Goal: Task Accomplishment & Management: Use online tool/utility

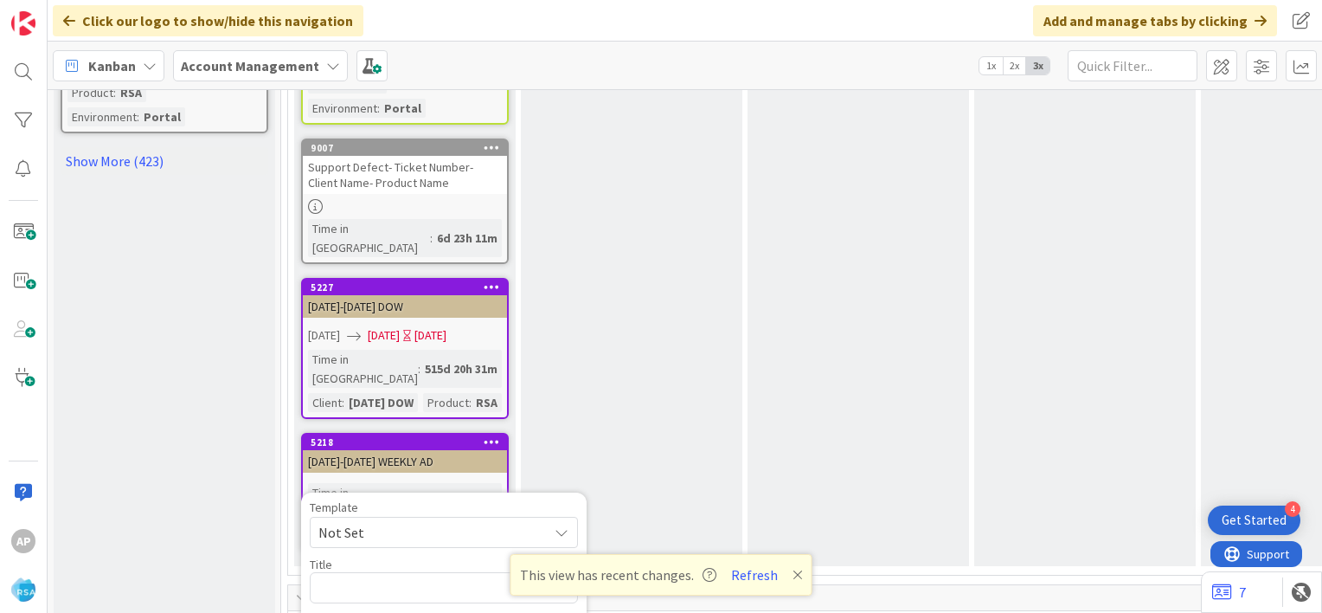
click at [529, 521] on span "Not Set" at bounding box center [427, 532] width 216 height 23
type textarea "x"
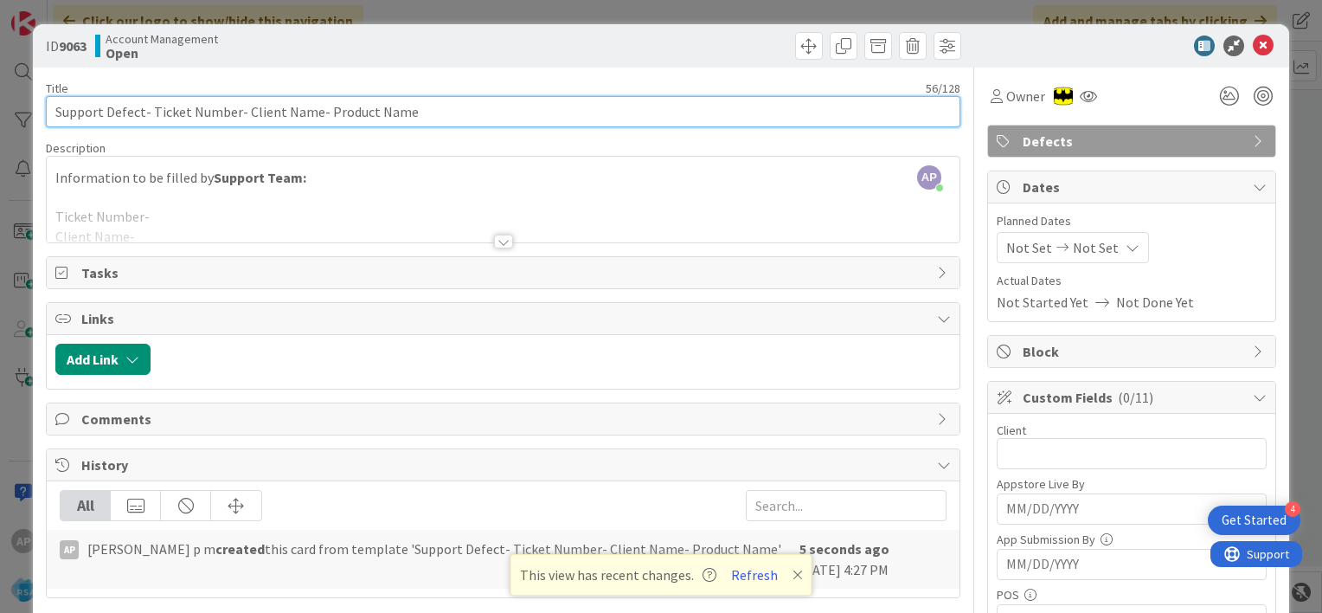
drag, startPoint x: 150, startPoint y: 109, endPoint x: 232, endPoint y: 114, distance: 82.4
click at [232, 114] on input "Support Defect- Ticket Number- Client Name- Product Name" at bounding box center [503, 111] width 915 height 31
paste input "#303635"
click at [157, 111] on input "Support Defect- #303635- Client Name- Product Name" at bounding box center [503, 111] width 915 height 31
drag, startPoint x: 198, startPoint y: 111, endPoint x: 270, endPoint y: 112, distance: 71.8
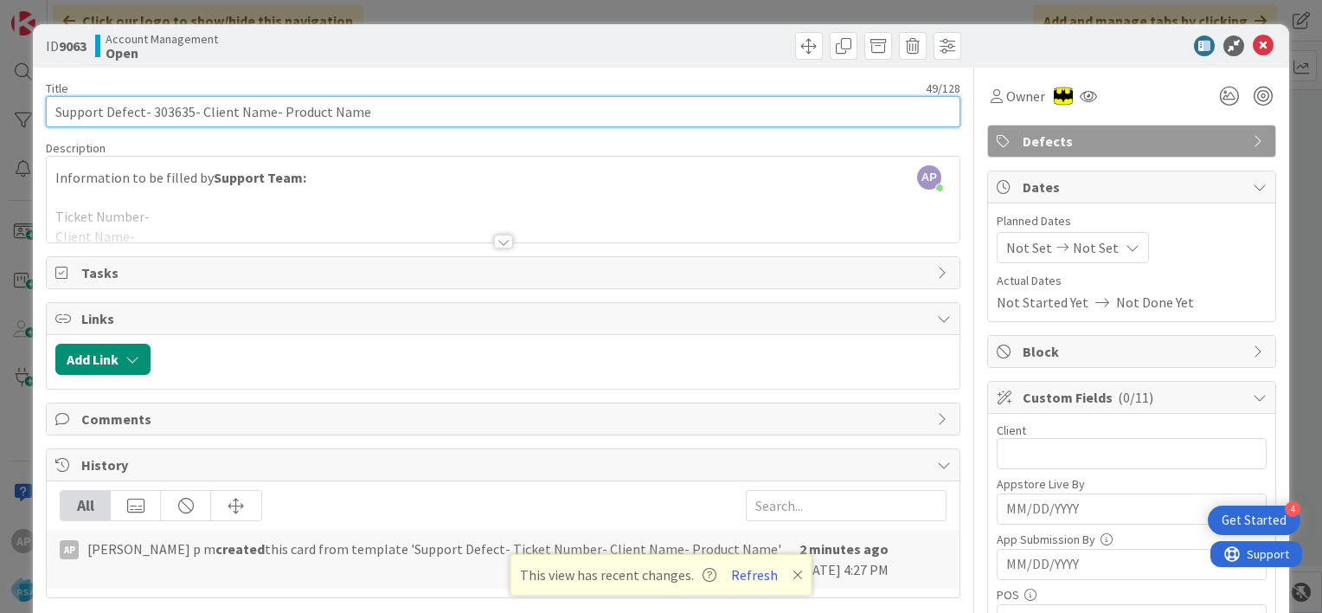
click at [270, 112] on input "Support Defect- 303635- Client Name- Product Name" at bounding box center [503, 111] width 915 height 31
drag, startPoint x: 237, startPoint y: 109, endPoint x: 333, endPoint y: 118, distance: 96.5
click at [333, 118] on input "Support Defect- 303635- [PERSON_NAME]- Product Name" at bounding box center [503, 111] width 915 height 31
type input "Support Defect- 303635- [PERSON_NAME]- RSA"
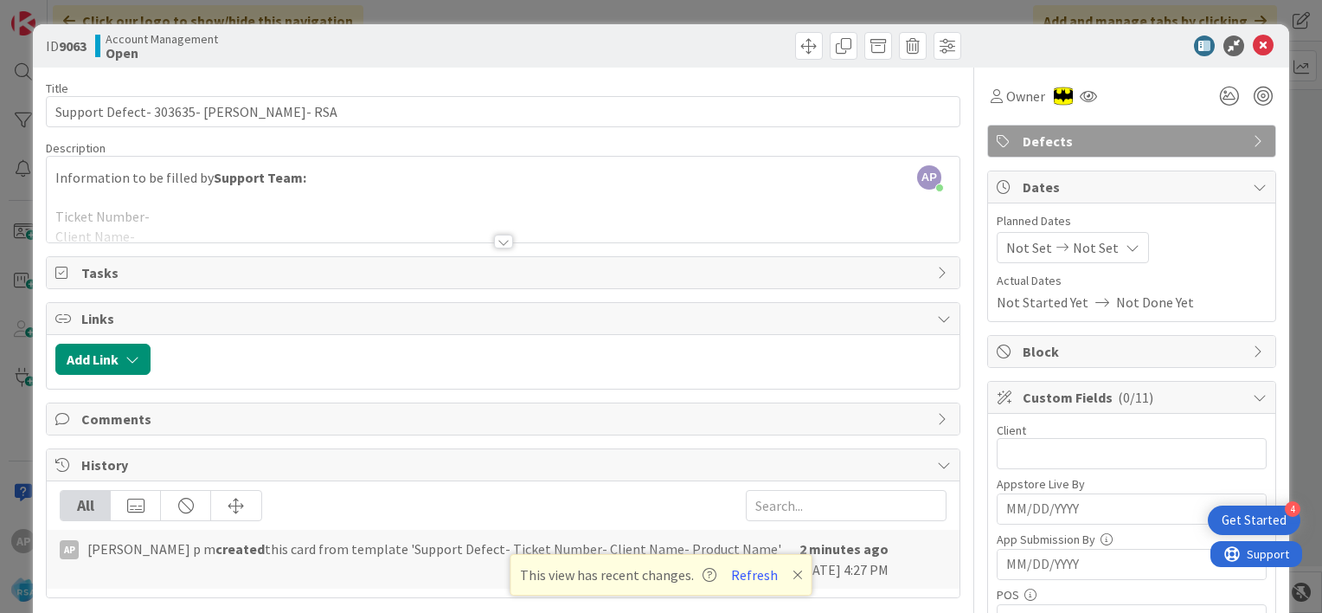
click at [494, 243] on div at bounding box center [503, 242] width 19 height 14
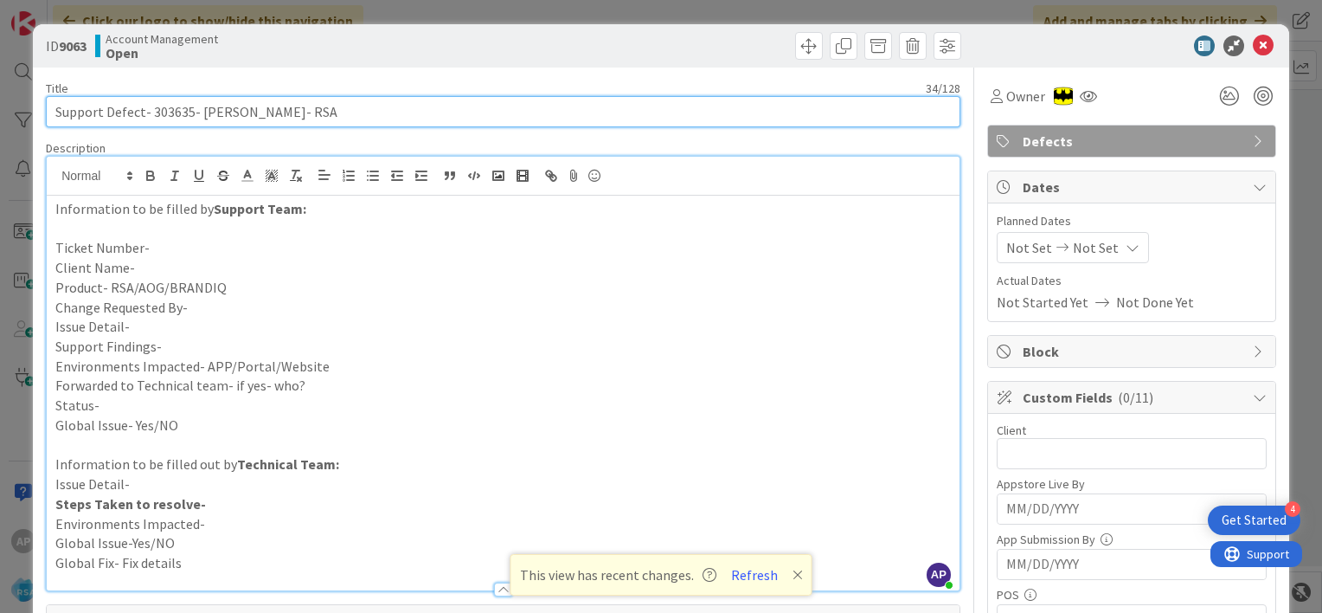
click at [163, 111] on input "Support Defect- 303635- [PERSON_NAME]- RSA" at bounding box center [503, 111] width 915 height 31
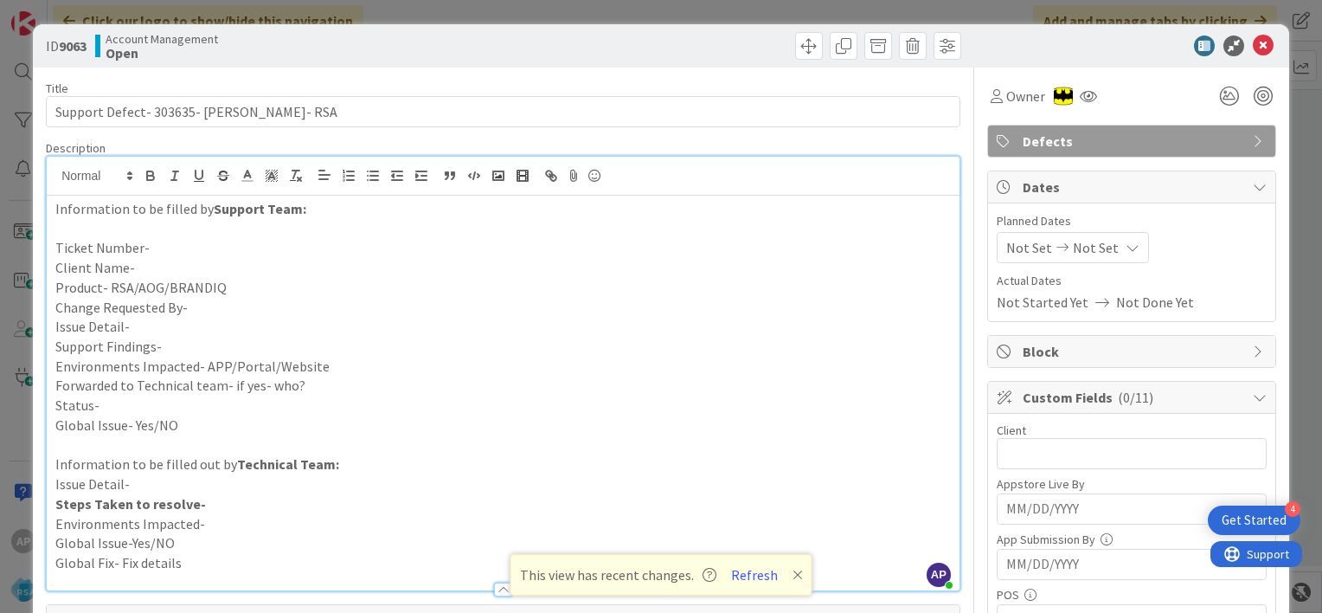
click at [164, 247] on p "Ticket Number-" at bounding box center [503, 248] width 896 height 20
click at [169, 263] on p "Client Name-" at bounding box center [503, 268] width 896 height 20
click at [225, 286] on p "Product- RSA/AOG/BRANDIQ" at bounding box center [503, 288] width 896 height 20
click at [209, 308] on p "Change Requested By-" at bounding box center [503, 308] width 896 height 20
click at [158, 328] on p "Issue Detail-" at bounding box center [503, 327] width 896 height 20
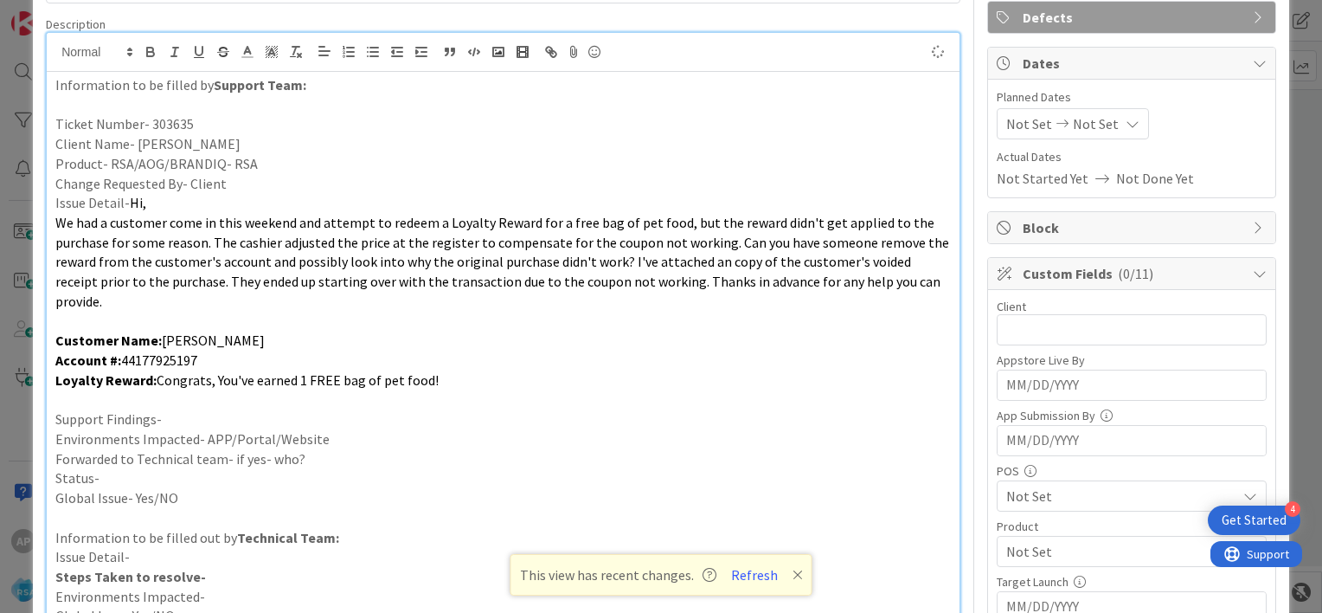
scroll to position [125, 0]
click at [173, 409] on p "Support Findings-" at bounding box center [503, 419] width 896 height 20
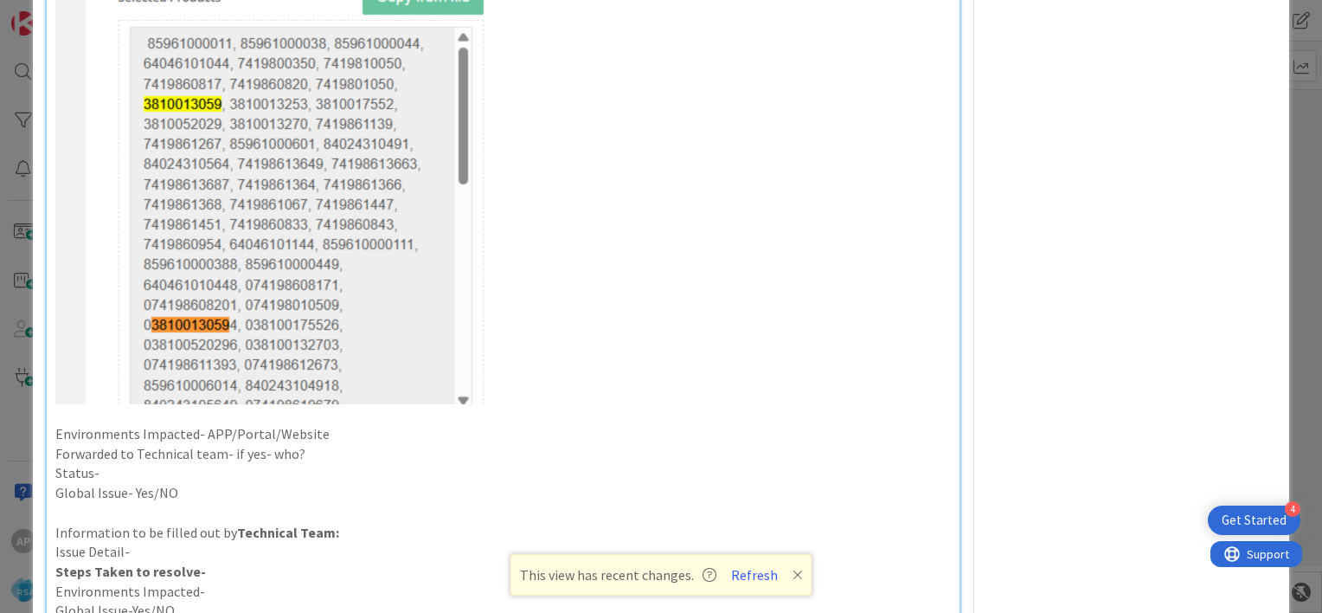
scroll to position [1994, 0]
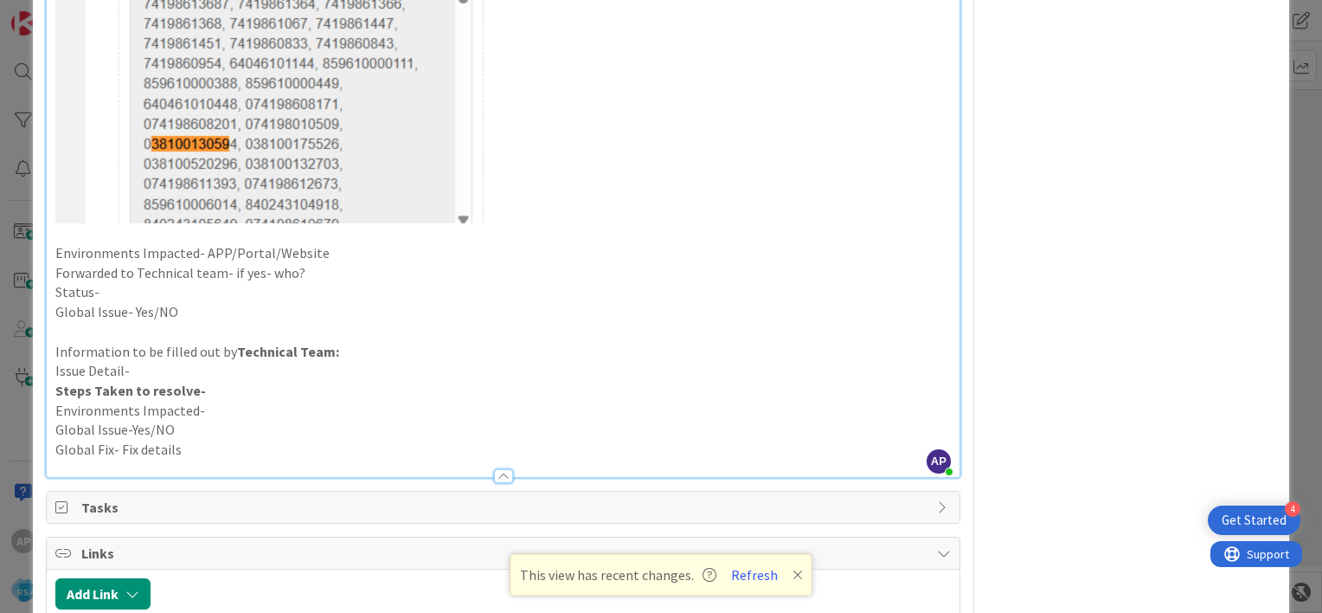
click at [325, 243] on p "Environments Impacted- APP/Portal/Website" at bounding box center [503, 253] width 896 height 20
click at [314, 263] on p "Forwarded to Technical team- if yes- who?" at bounding box center [503, 273] width 896 height 20
click at [149, 282] on p "Status-" at bounding box center [503, 292] width 896 height 20
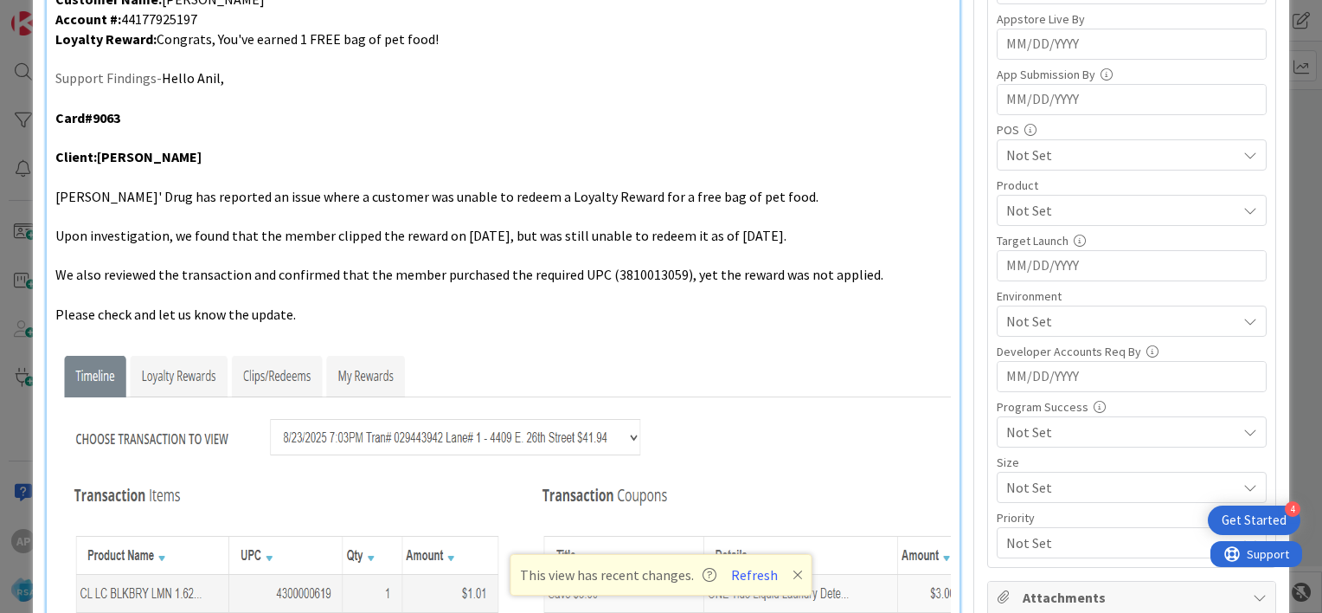
scroll to position [0, 0]
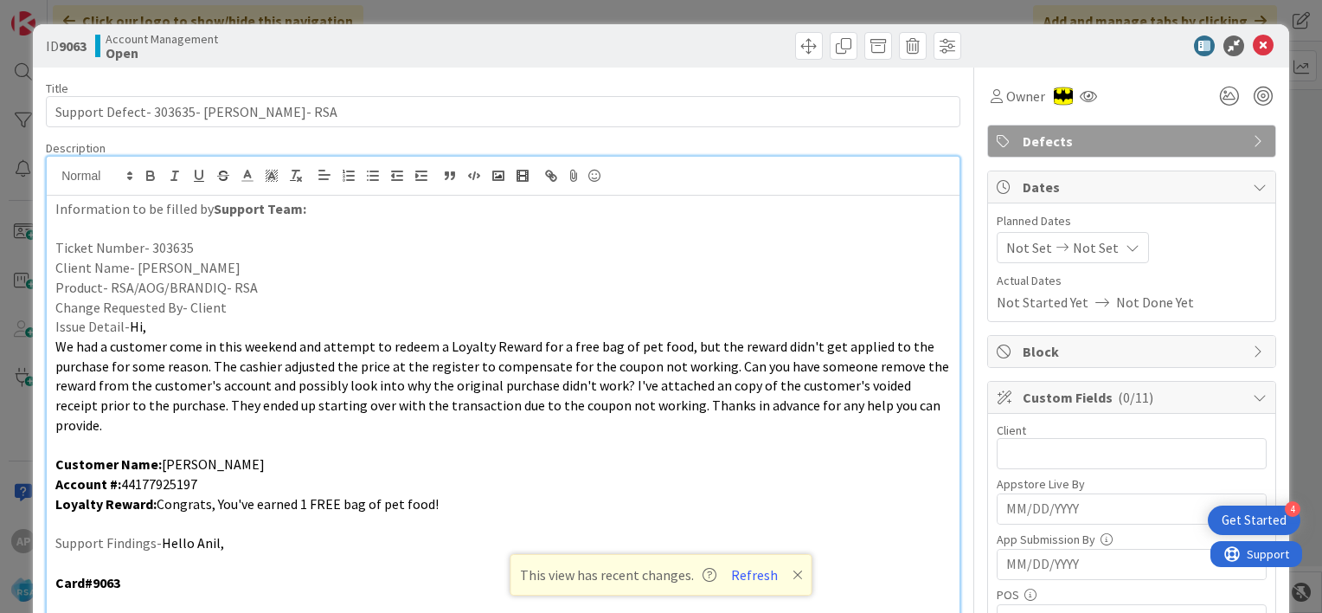
click at [1007, 249] on span "Not Set" at bounding box center [1030, 247] width 46 height 21
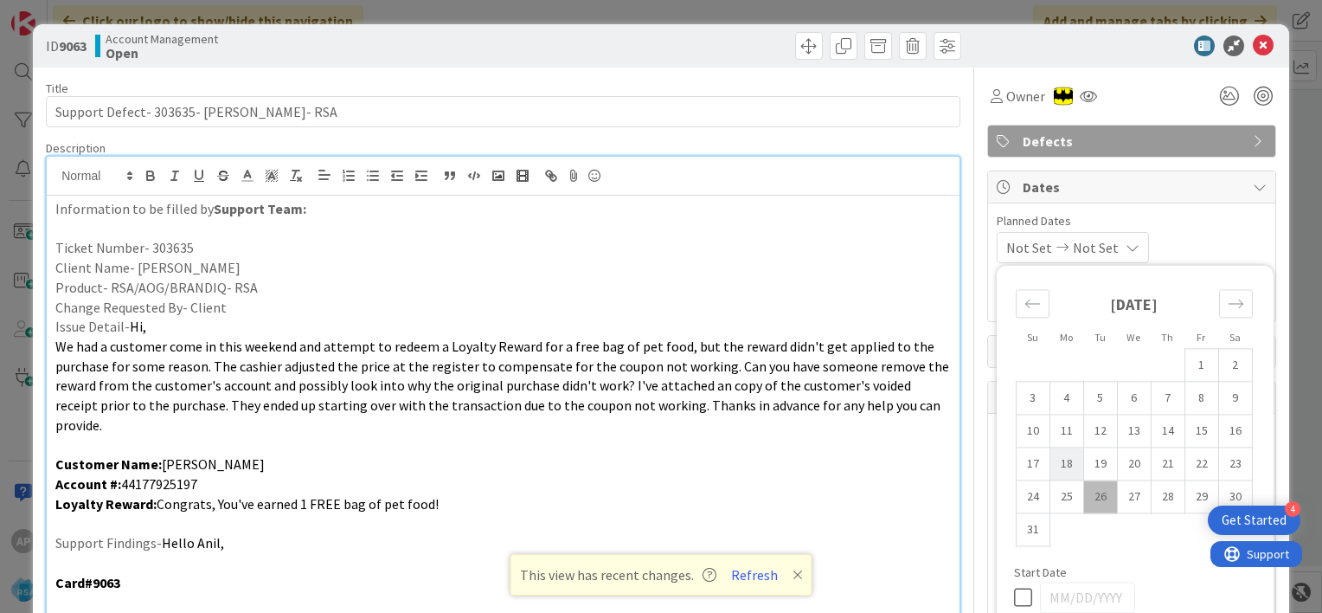
click at [1065, 464] on td "18" at bounding box center [1067, 463] width 34 height 33
type input "[DATE]"
click at [1190, 493] on td "29" at bounding box center [1202, 496] width 34 height 33
type input "[DATE]"
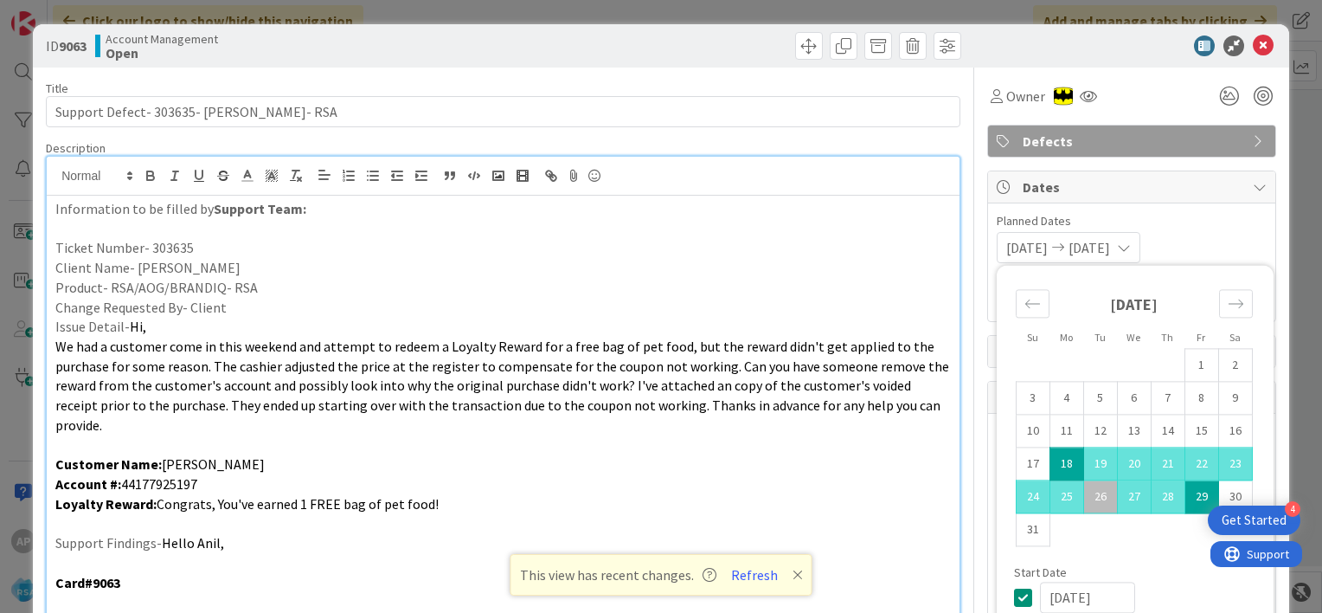
click at [1212, 240] on div "[DATE] [DATE] Su Mo Tu We Th Fr Sa [DATE] 1 2 3 4 5 6 7 8 9 10 11 12 13 14 15 1…" at bounding box center [1132, 247] width 270 height 31
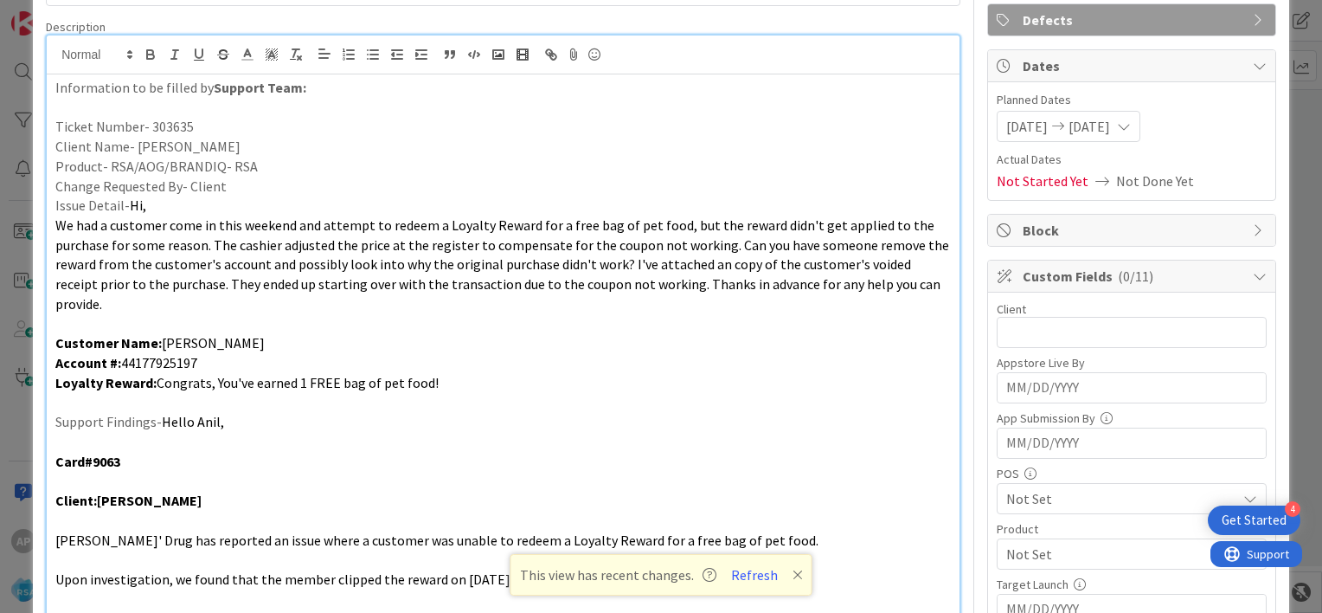
scroll to position [121, 0]
click at [1020, 326] on input "text" at bounding box center [1132, 332] width 270 height 31
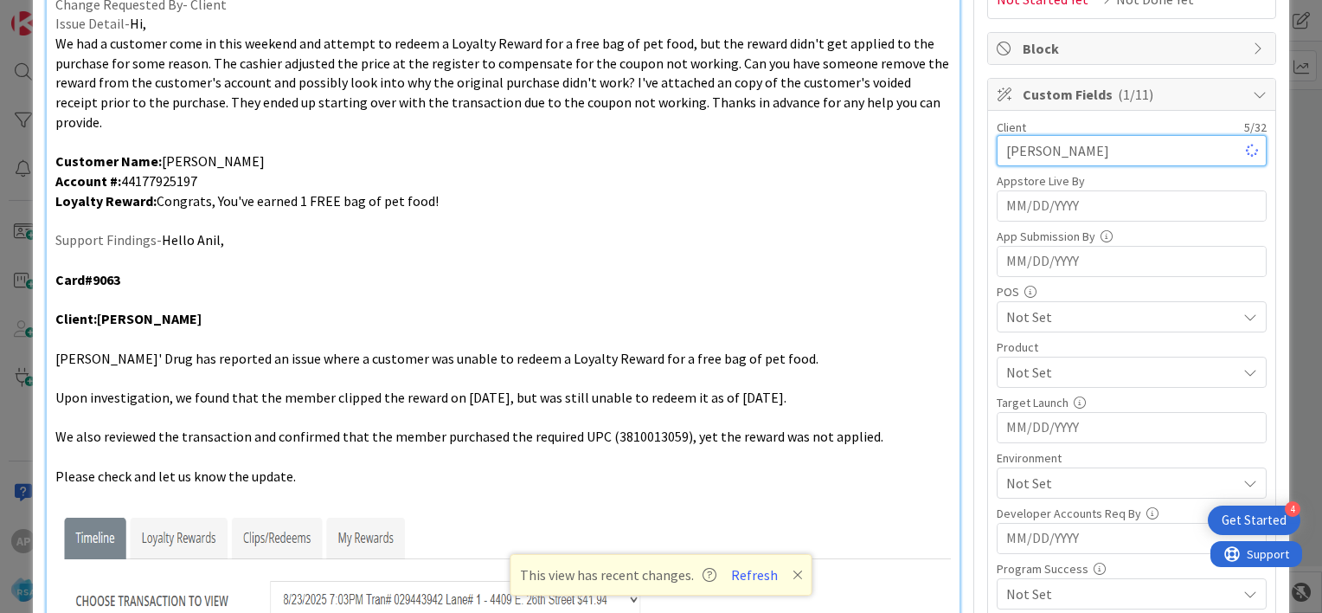
scroll to position [307, 0]
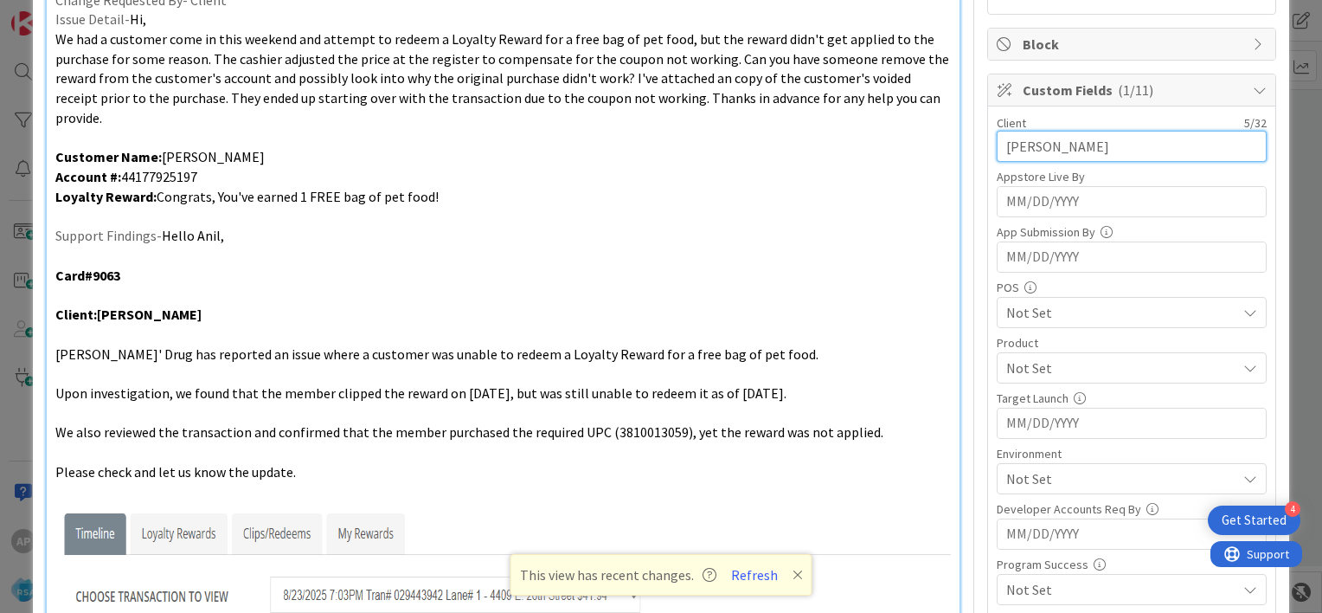
type input "[PERSON_NAME]"
click at [1028, 363] on span "Not Set" at bounding box center [1122, 367] width 230 height 21
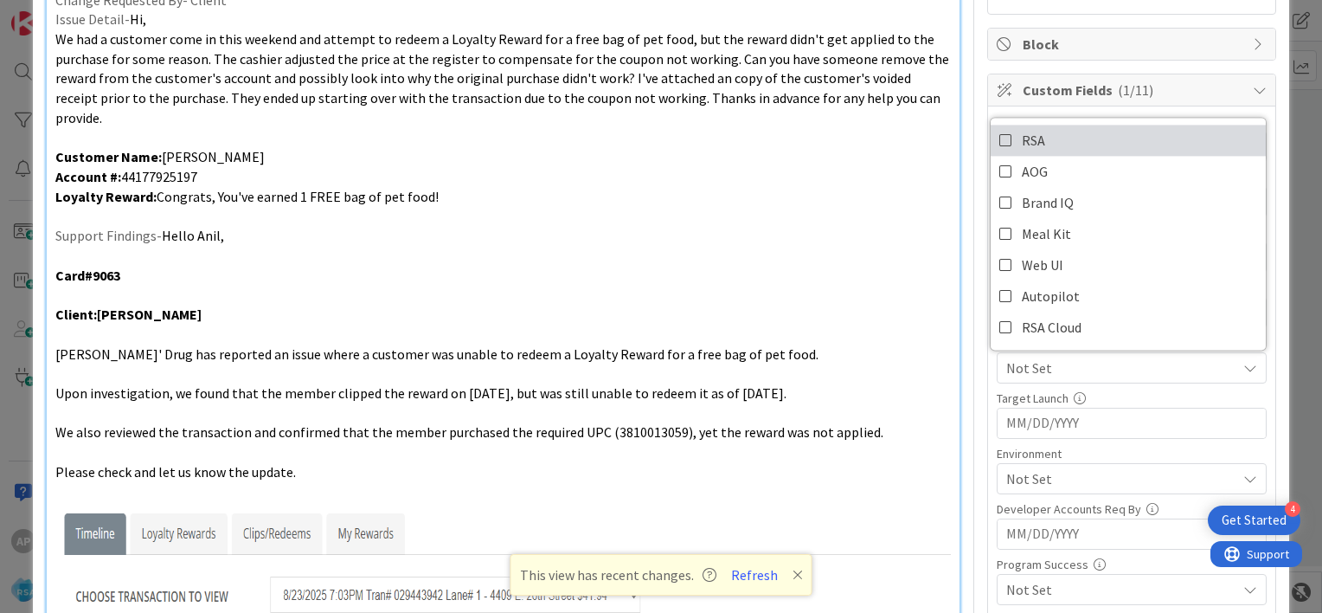
click at [1000, 141] on icon at bounding box center [1007, 140] width 14 height 26
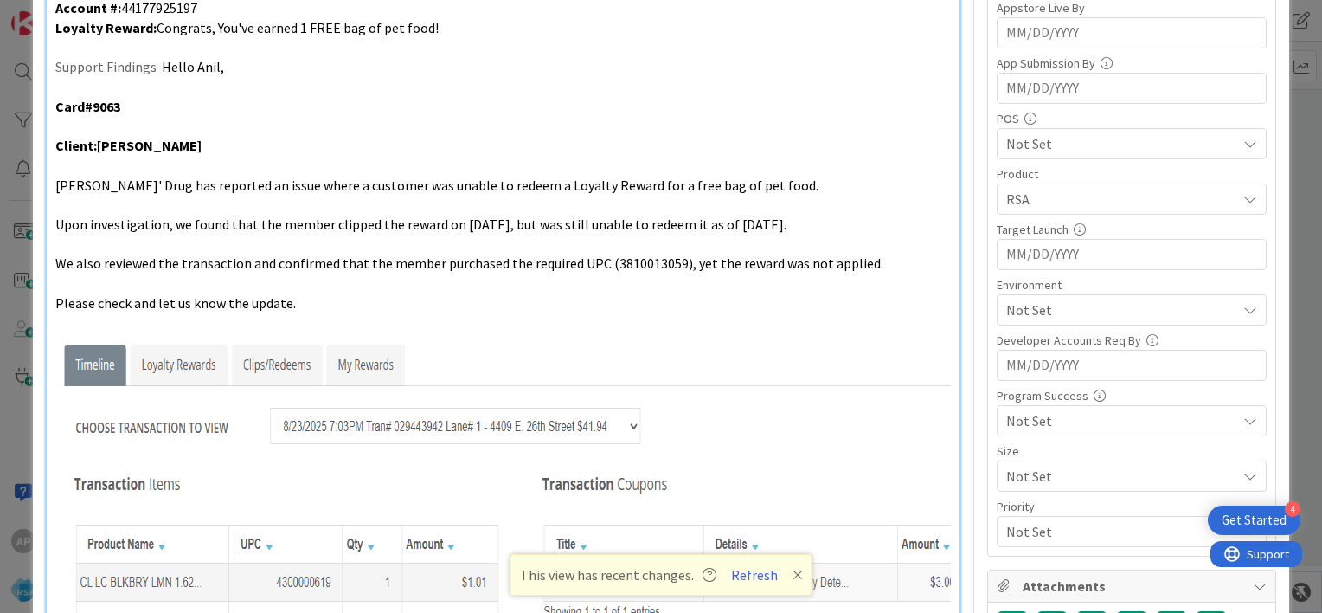
click at [1035, 310] on span "Not Set" at bounding box center [1122, 309] width 230 height 21
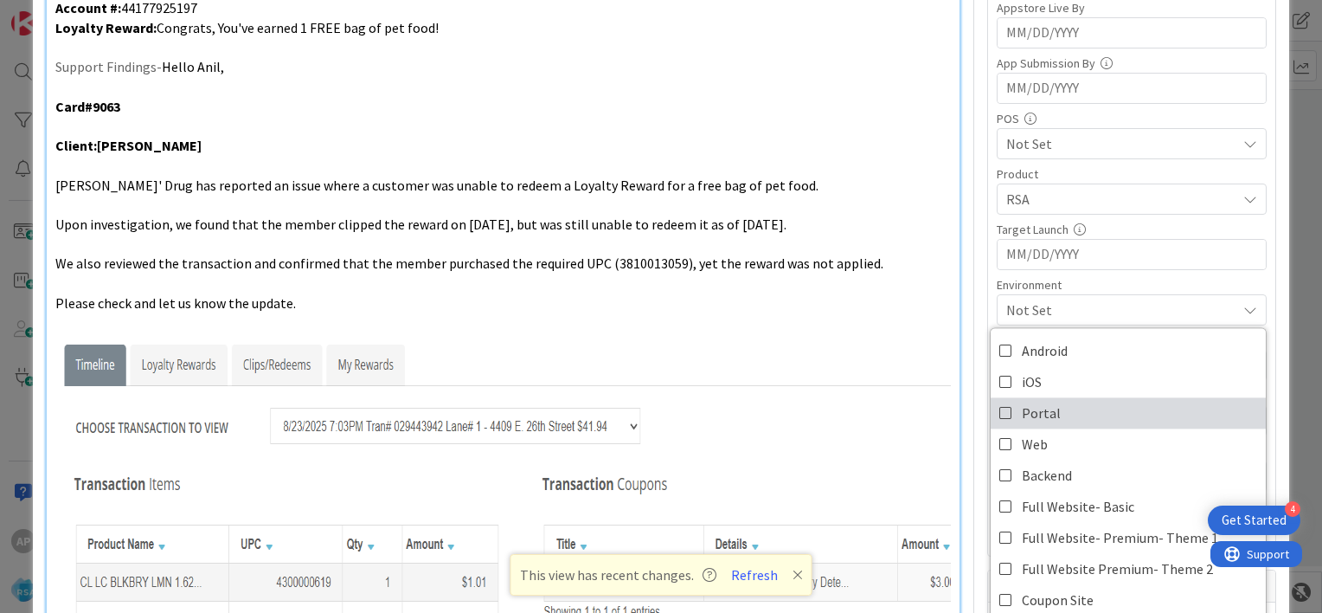
click at [1000, 409] on icon at bounding box center [1007, 413] width 14 height 26
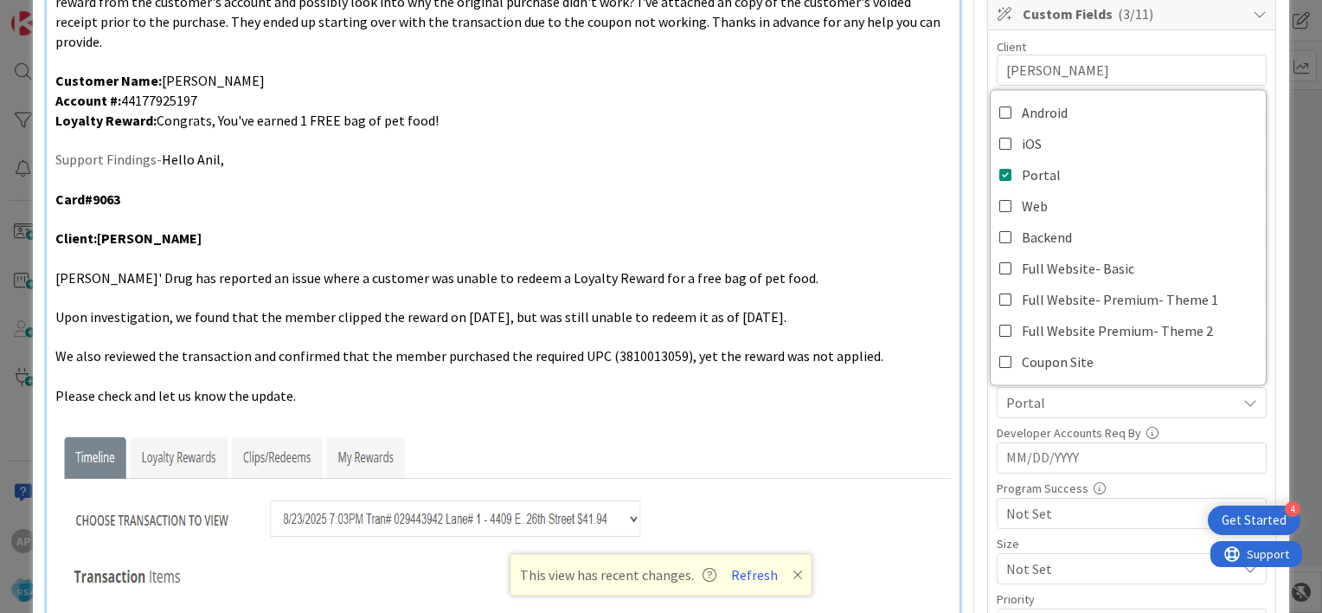
scroll to position [0, 0]
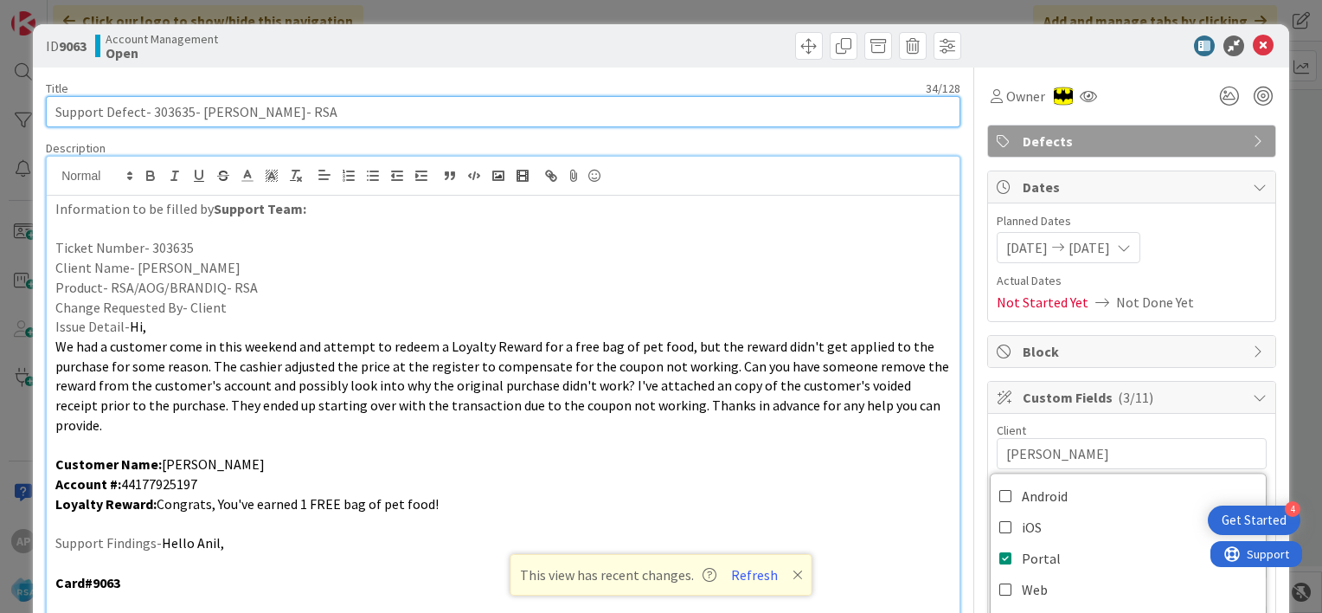
drag, startPoint x: 149, startPoint y: 112, endPoint x: 228, endPoint y: 121, distance: 80.2
click at [228, 121] on input "Support Defect- 303635- [PERSON_NAME]- RSA" at bounding box center [503, 111] width 915 height 31
